Goal: Find specific fact

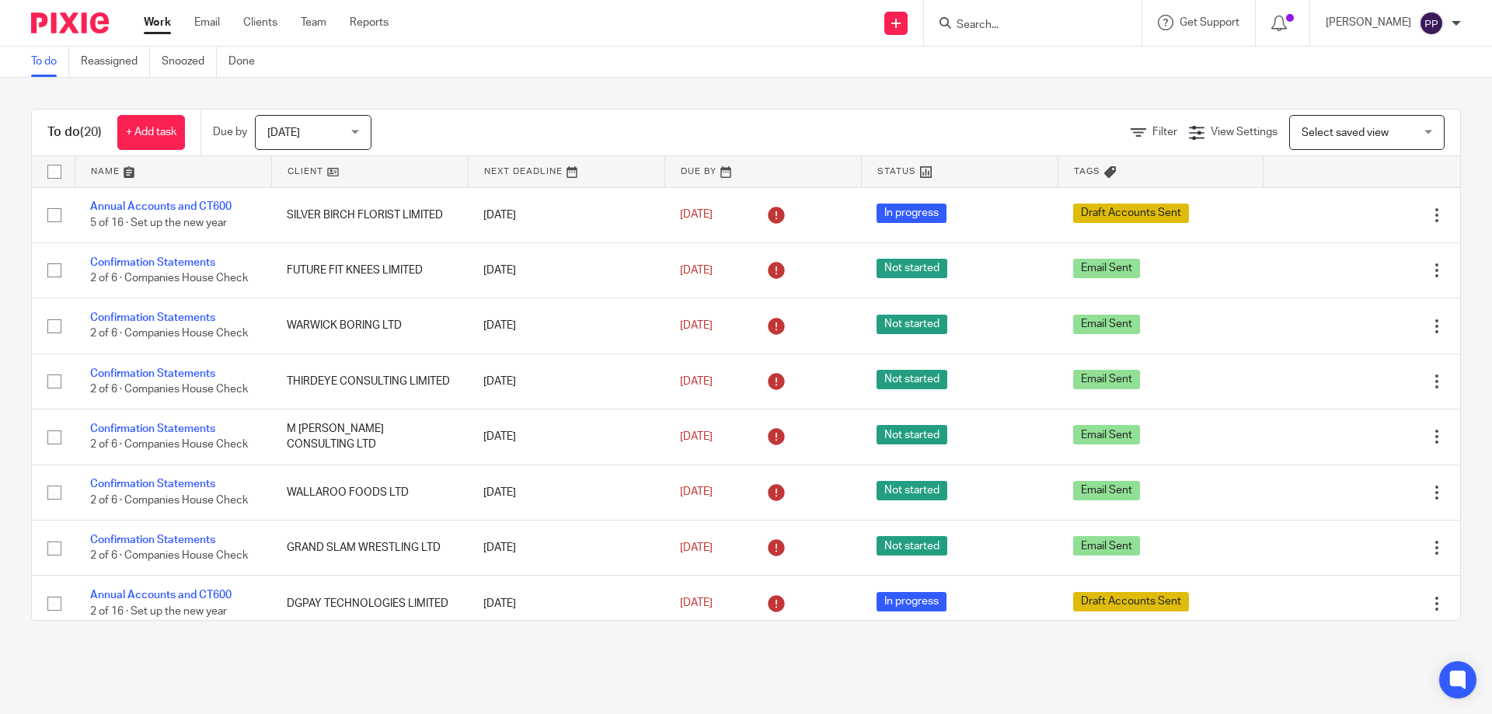
click at [986, 23] on input "Search" at bounding box center [1025, 26] width 140 height 14
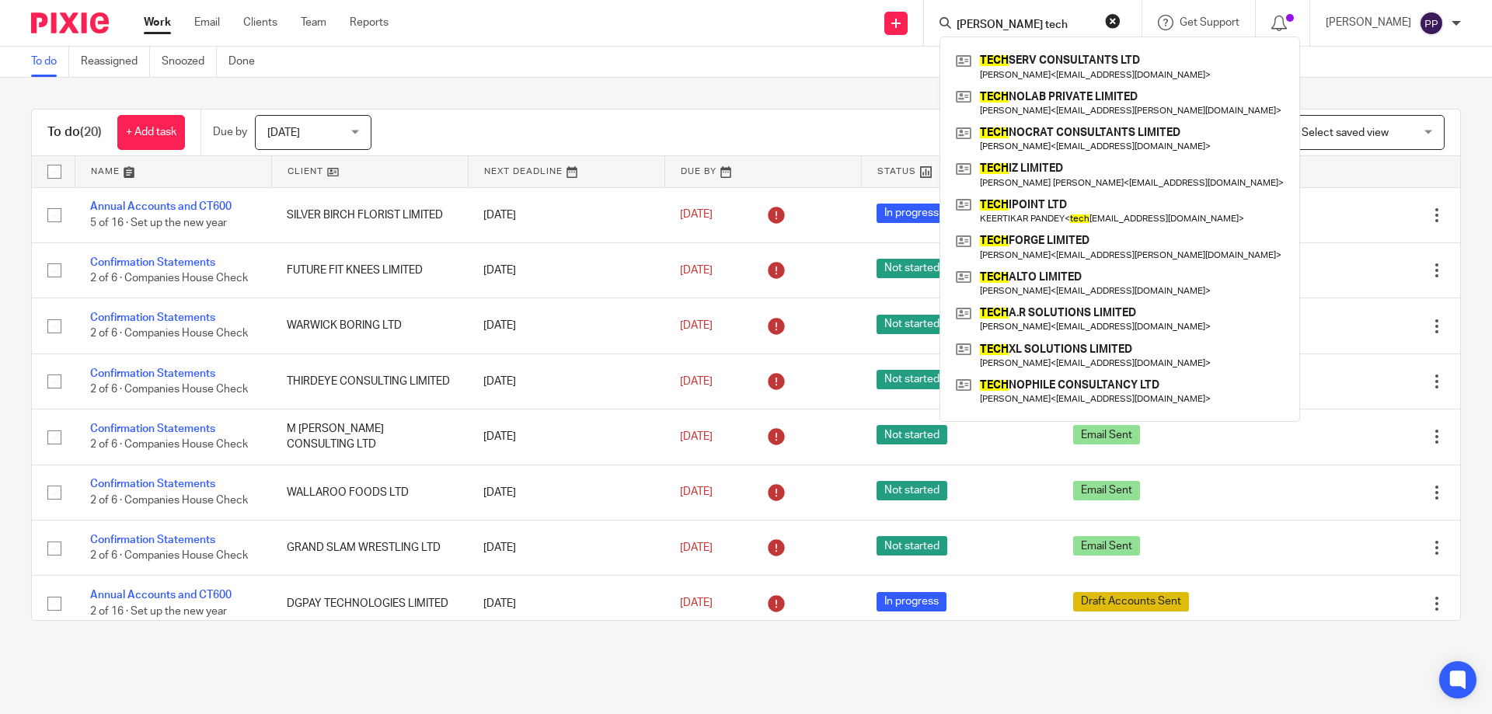
click at [1020, 22] on input "[PERSON_NAME] tech" at bounding box center [1025, 26] width 140 height 14
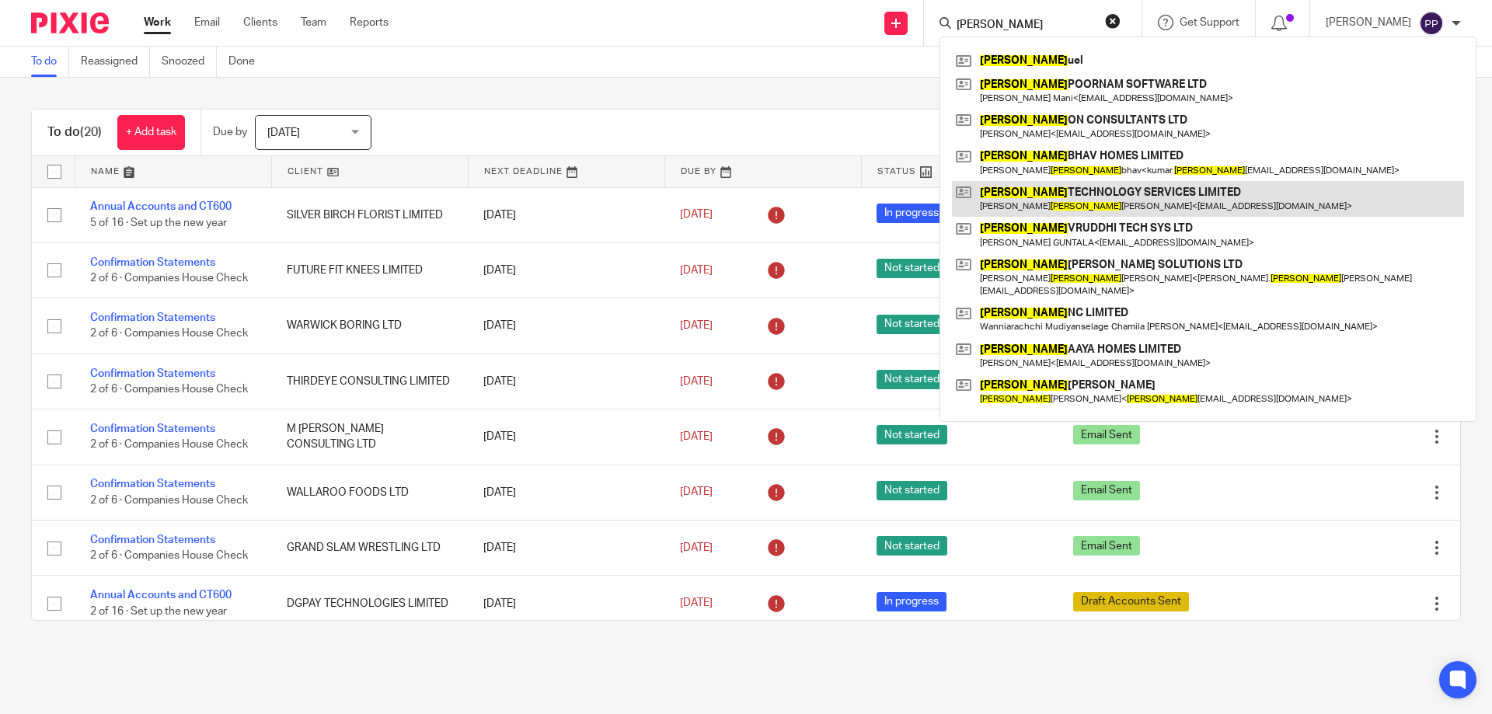
type input "[PERSON_NAME]"
click at [1045, 206] on link at bounding box center [1208, 199] width 512 height 36
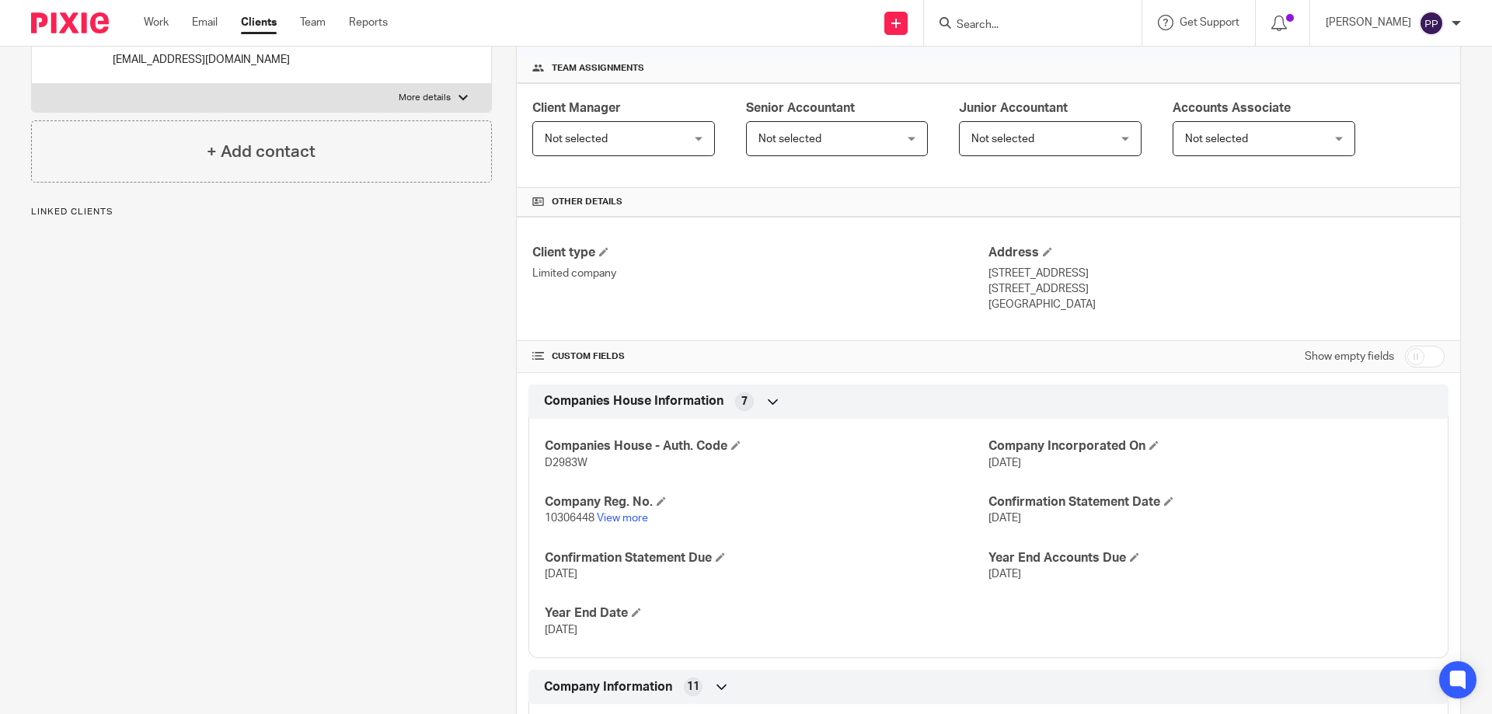
scroll to position [233, 0]
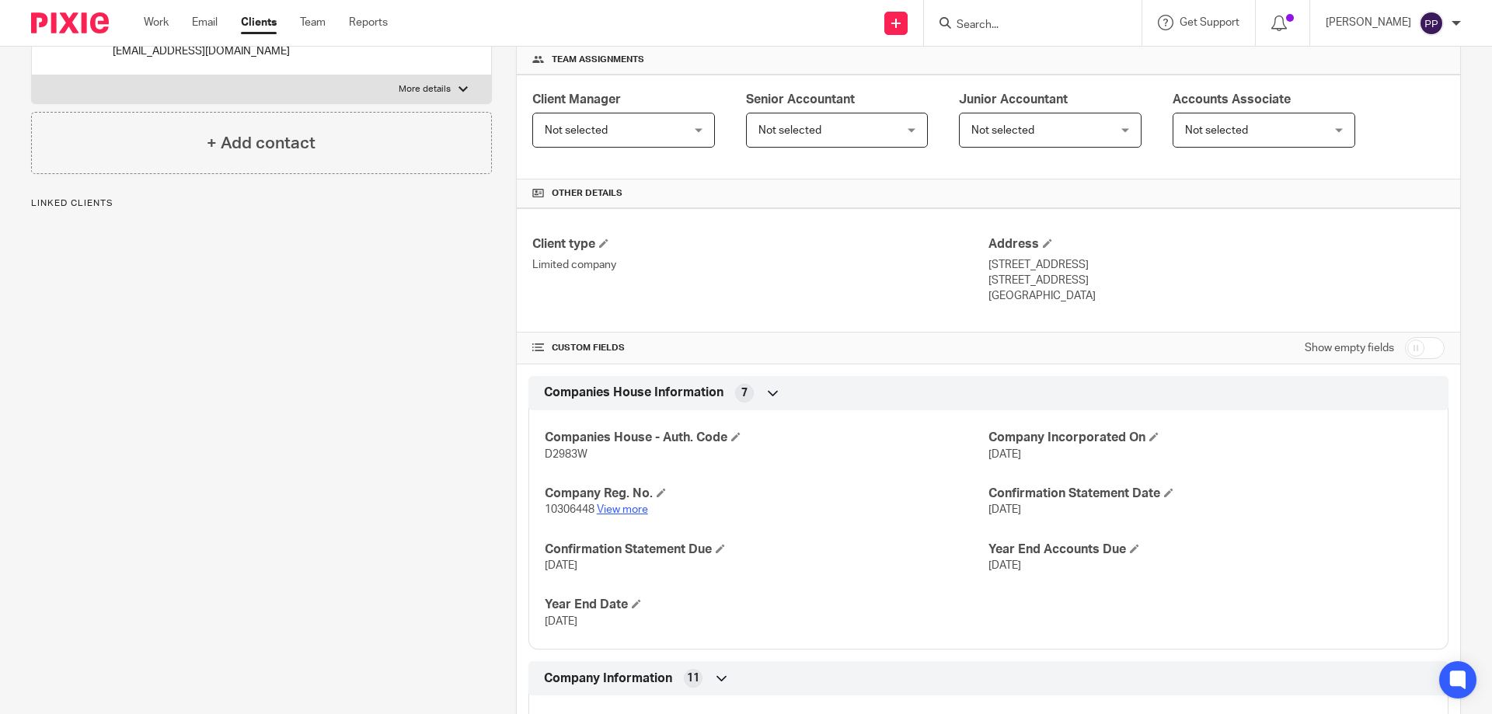
click at [633, 508] on link "View more" at bounding box center [622, 509] width 51 height 11
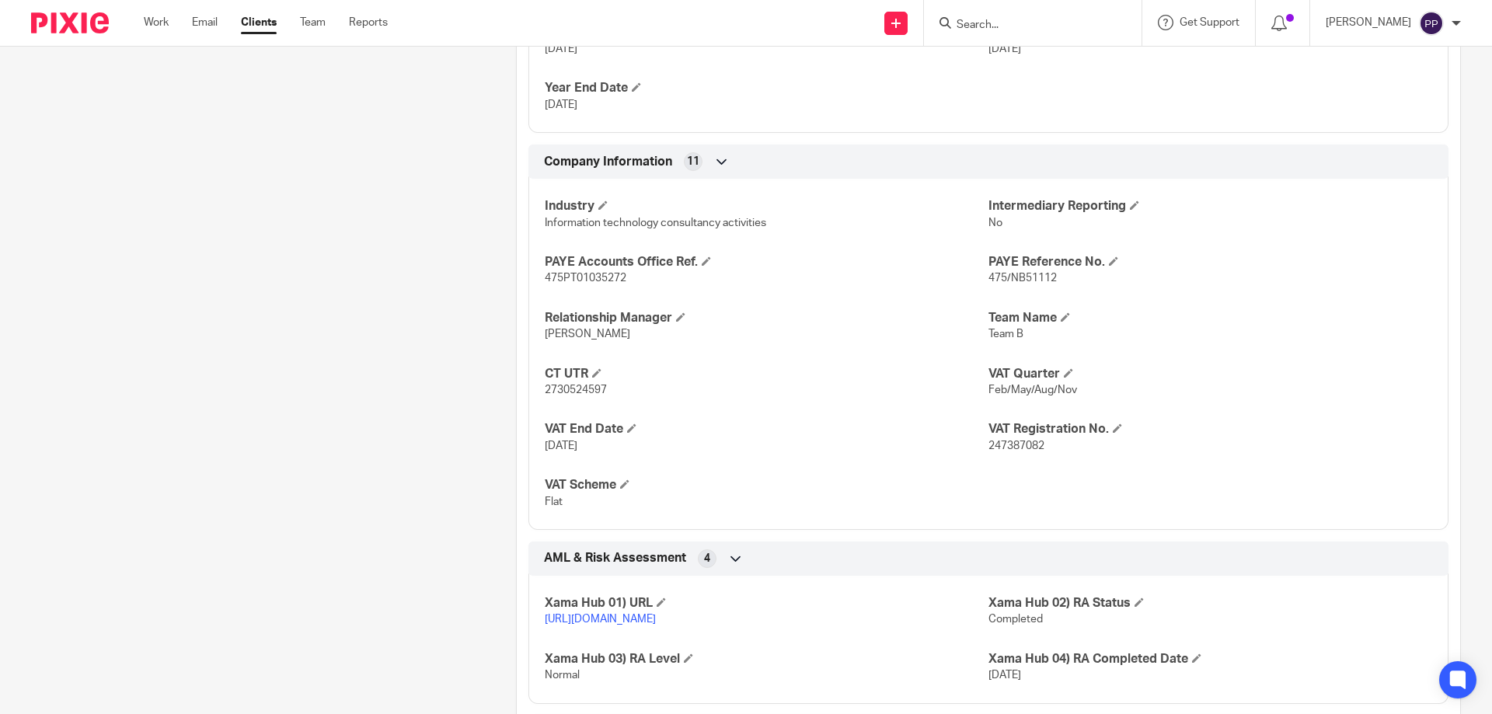
scroll to position [777, 0]
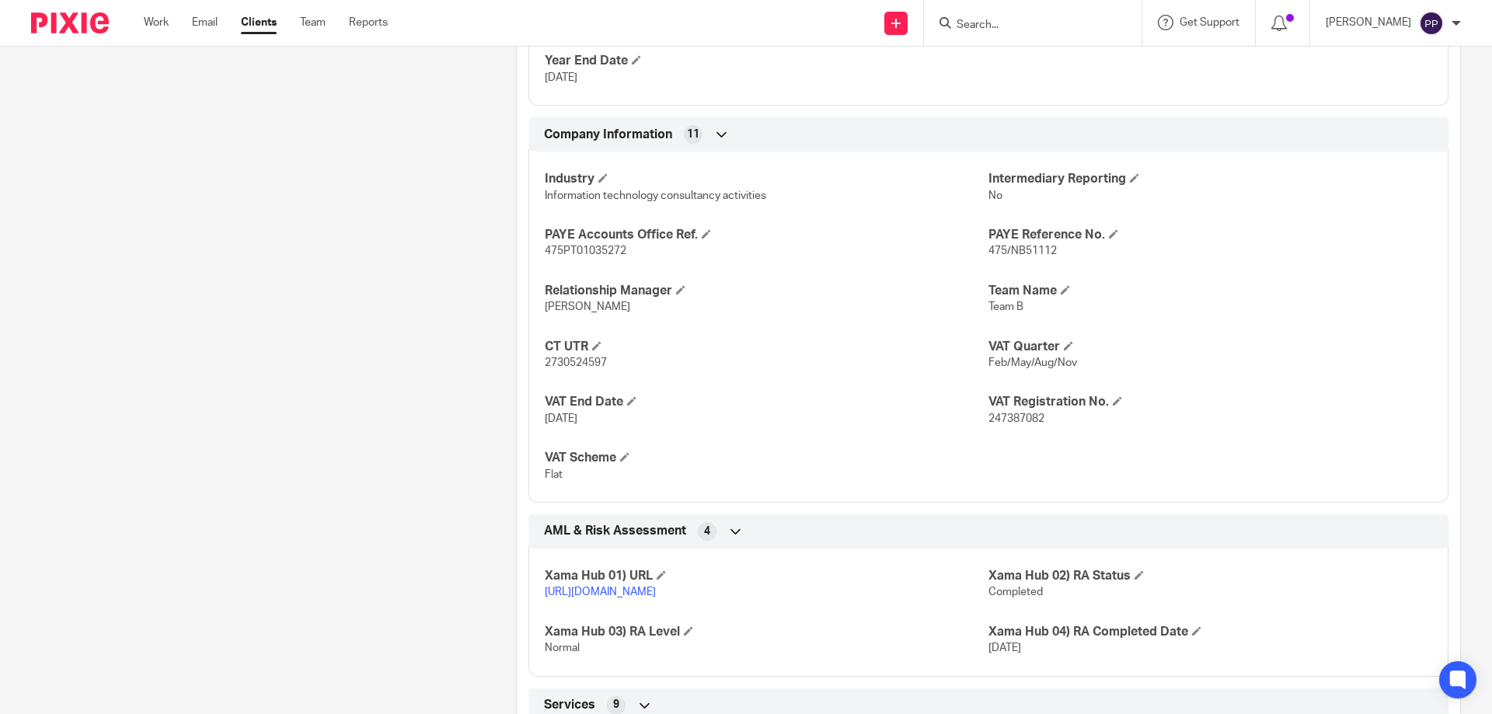
click at [1016, 418] on span "247387082" at bounding box center [1017, 419] width 56 height 11
click at [1017, 418] on span "247387082" at bounding box center [1017, 419] width 56 height 11
copy span "247387082"
